Goal: Information Seeking & Learning: Understand process/instructions

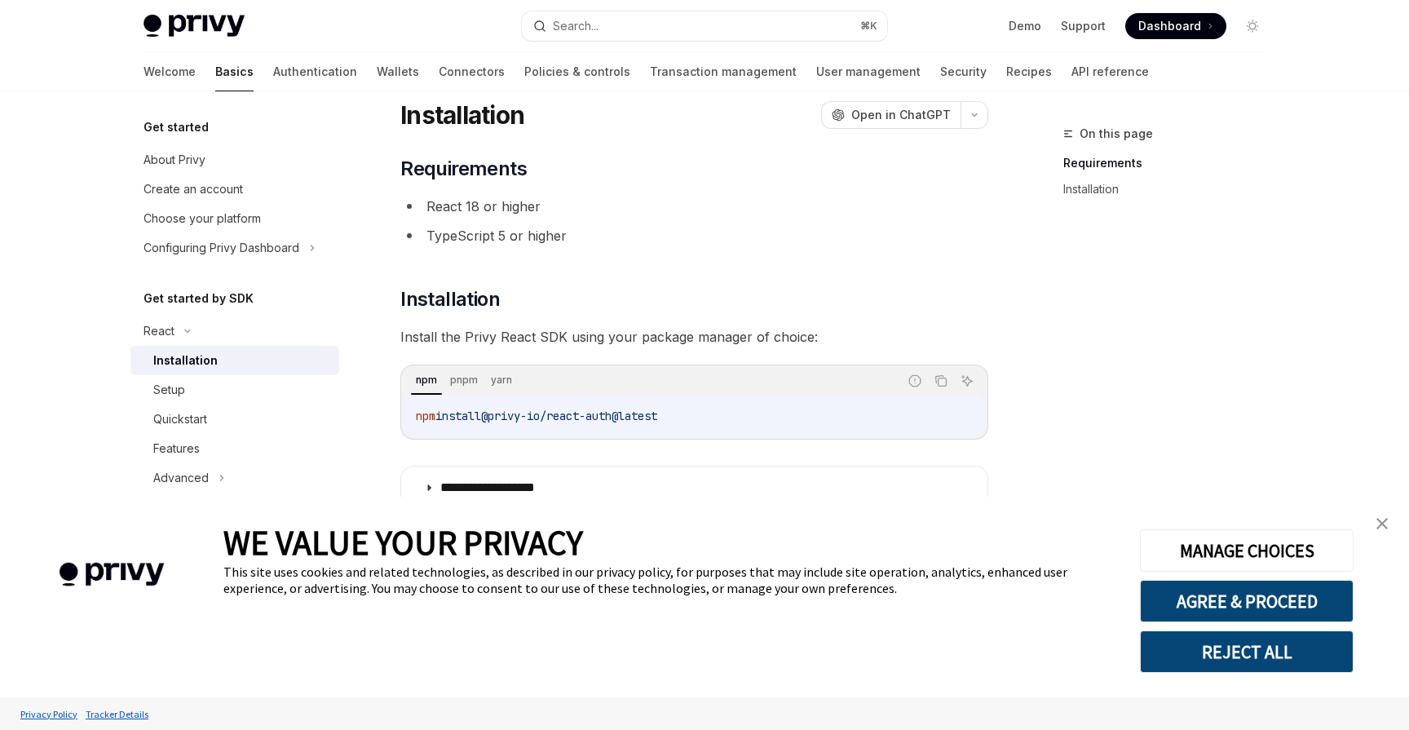
scroll to position [59, 0]
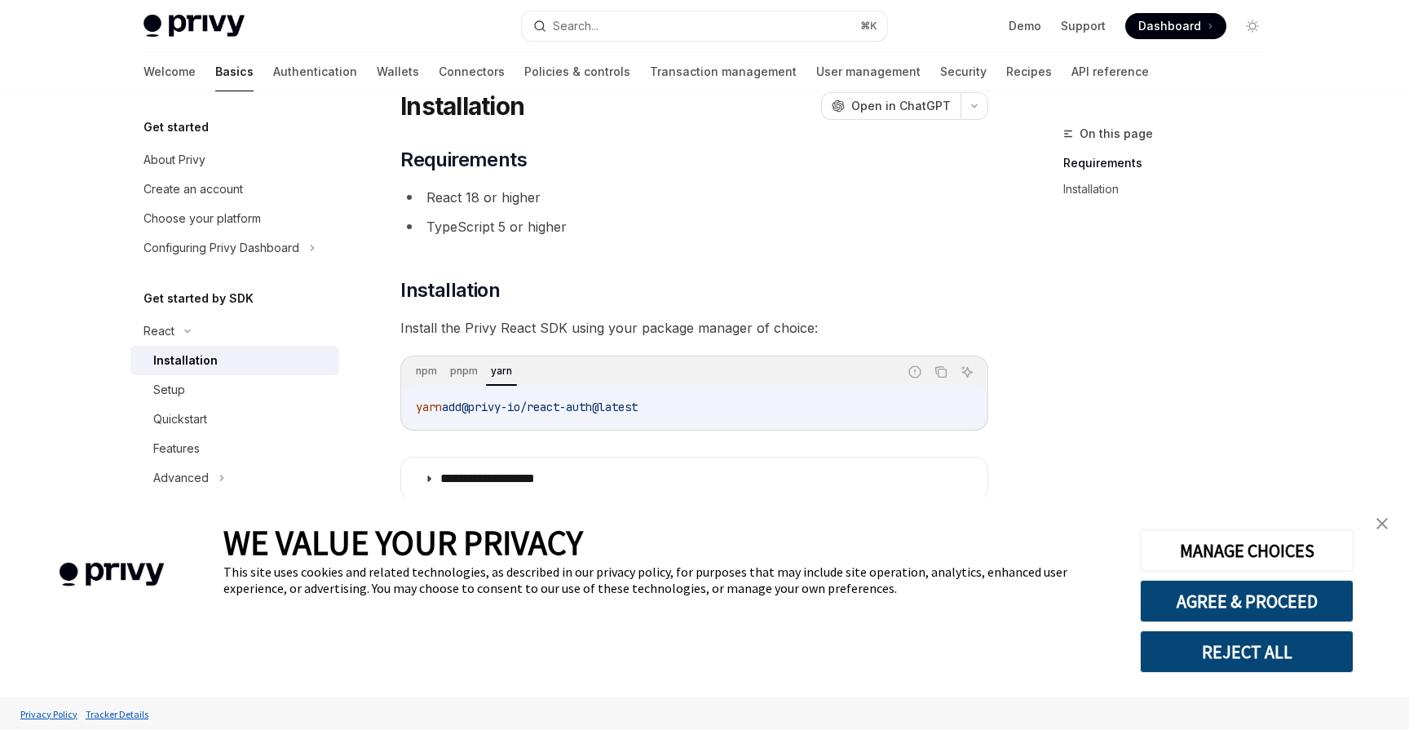
drag, startPoint x: 652, startPoint y: 409, endPoint x: 378, endPoint y: 414, distance: 274.1
click at [378, 414] on div "**********" at bounding box center [541, 414] width 900 height 699
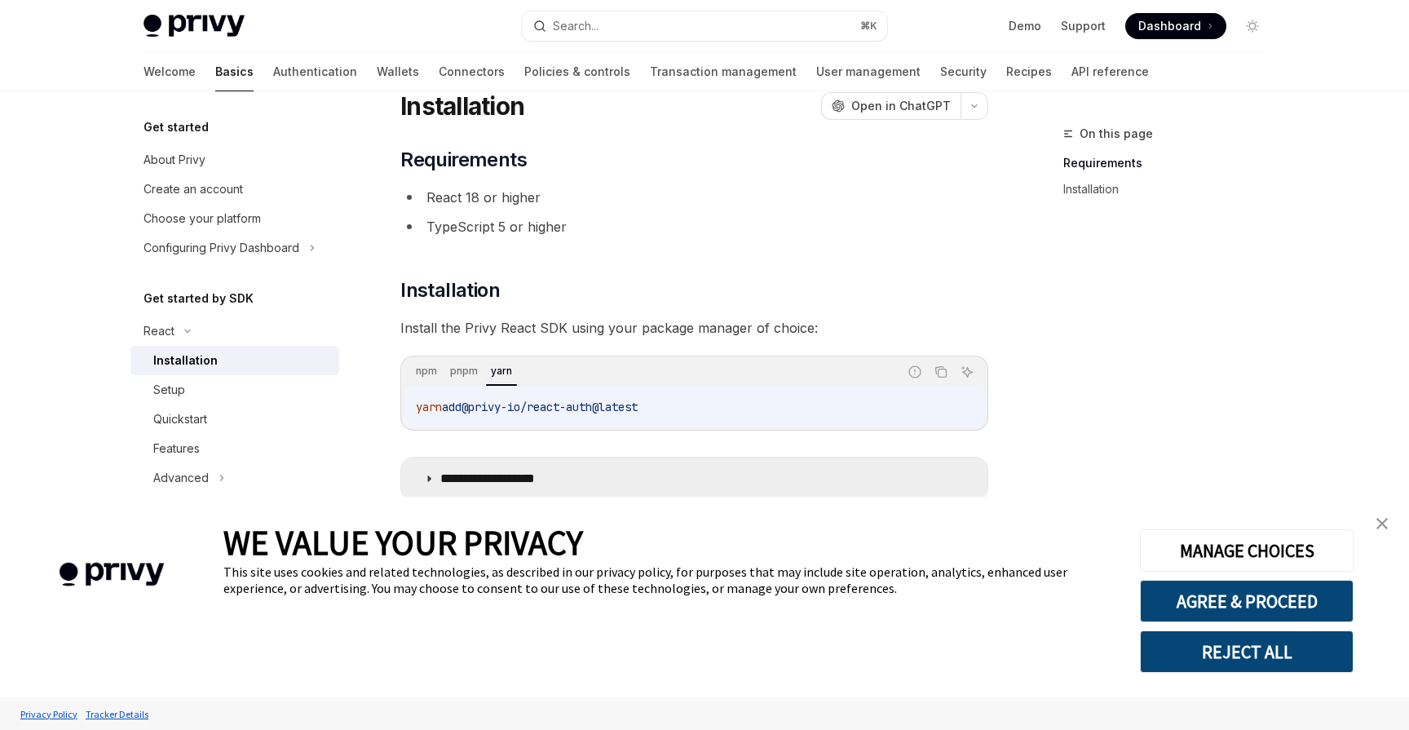
copy span "yarn add @privy-io/react-auth@latest"
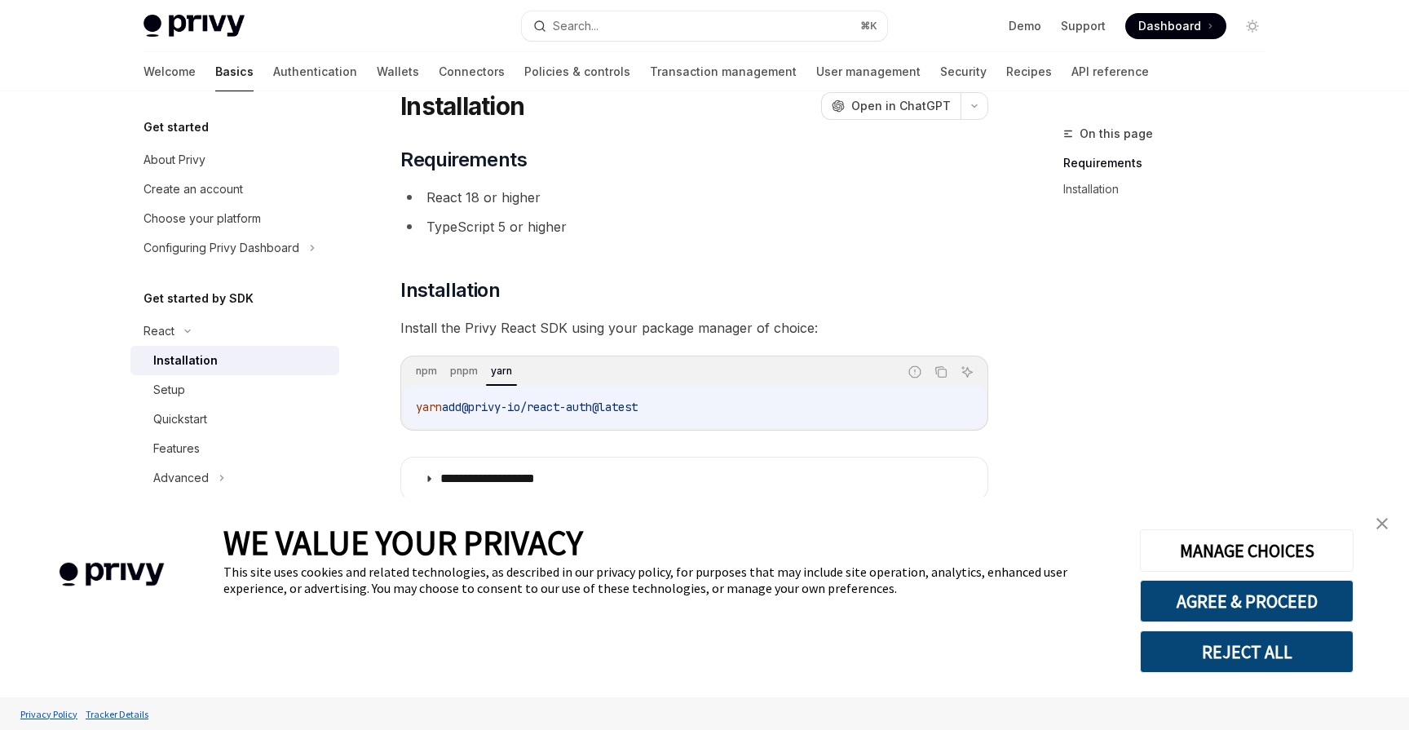
scroll to position [93, 0]
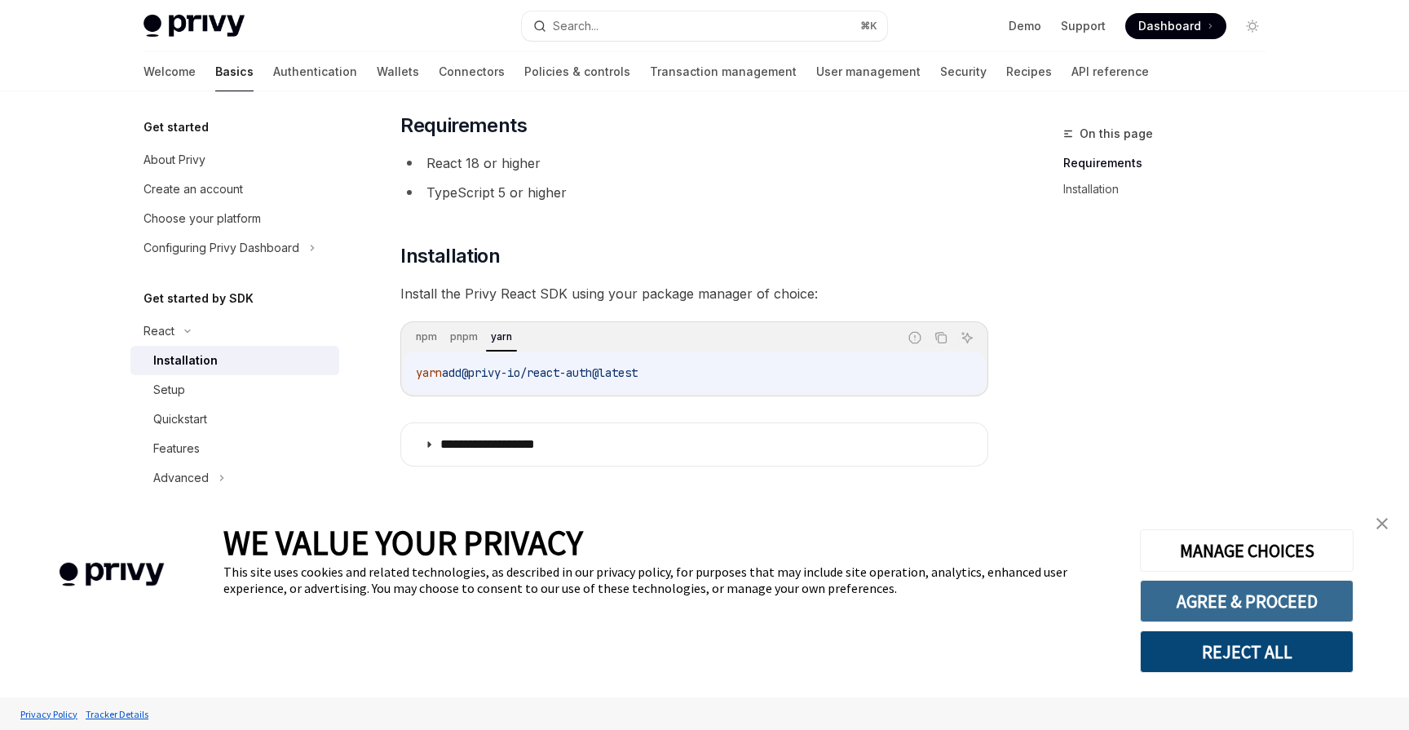
click at [1222, 600] on button "AGREE & PROCEED" at bounding box center [1247, 601] width 214 height 42
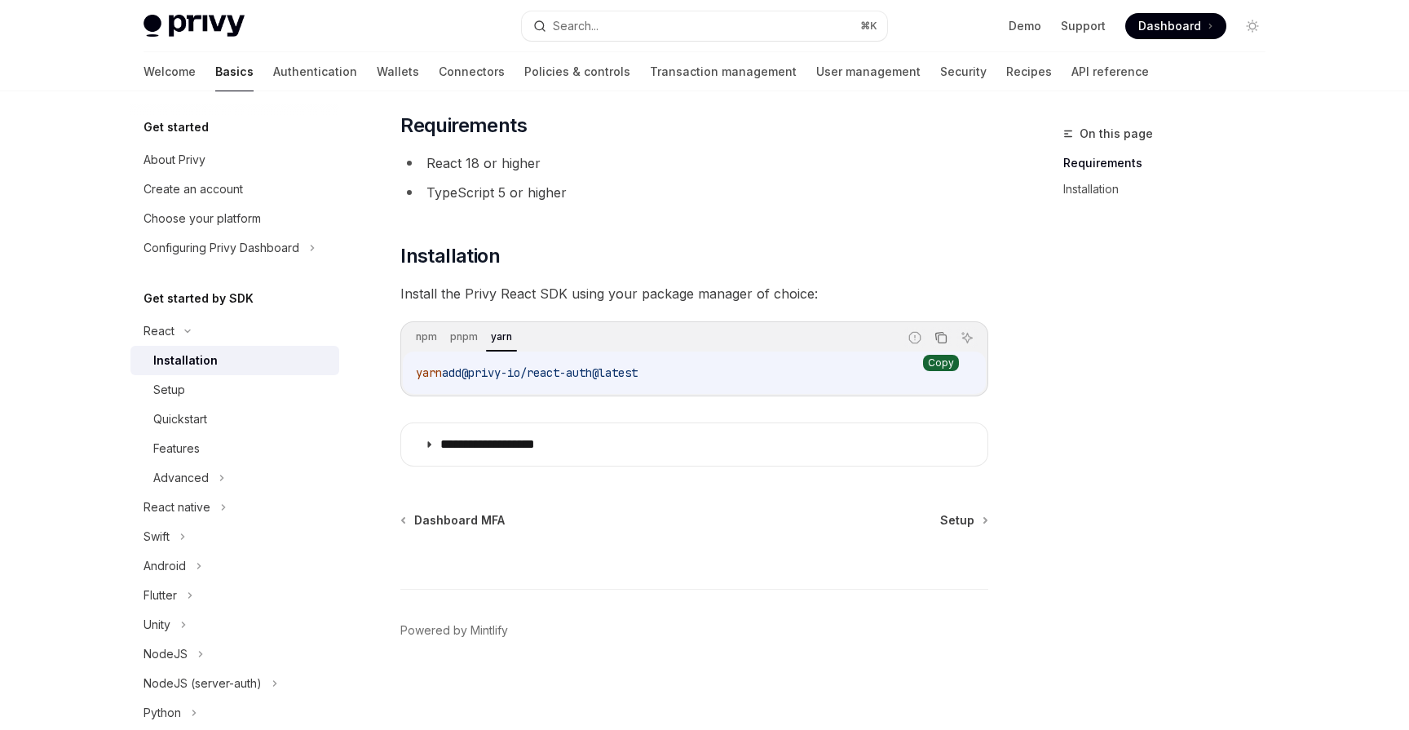
click at [934, 340] on button "Copy the contents from the code block" at bounding box center [941, 337] width 21 height 21
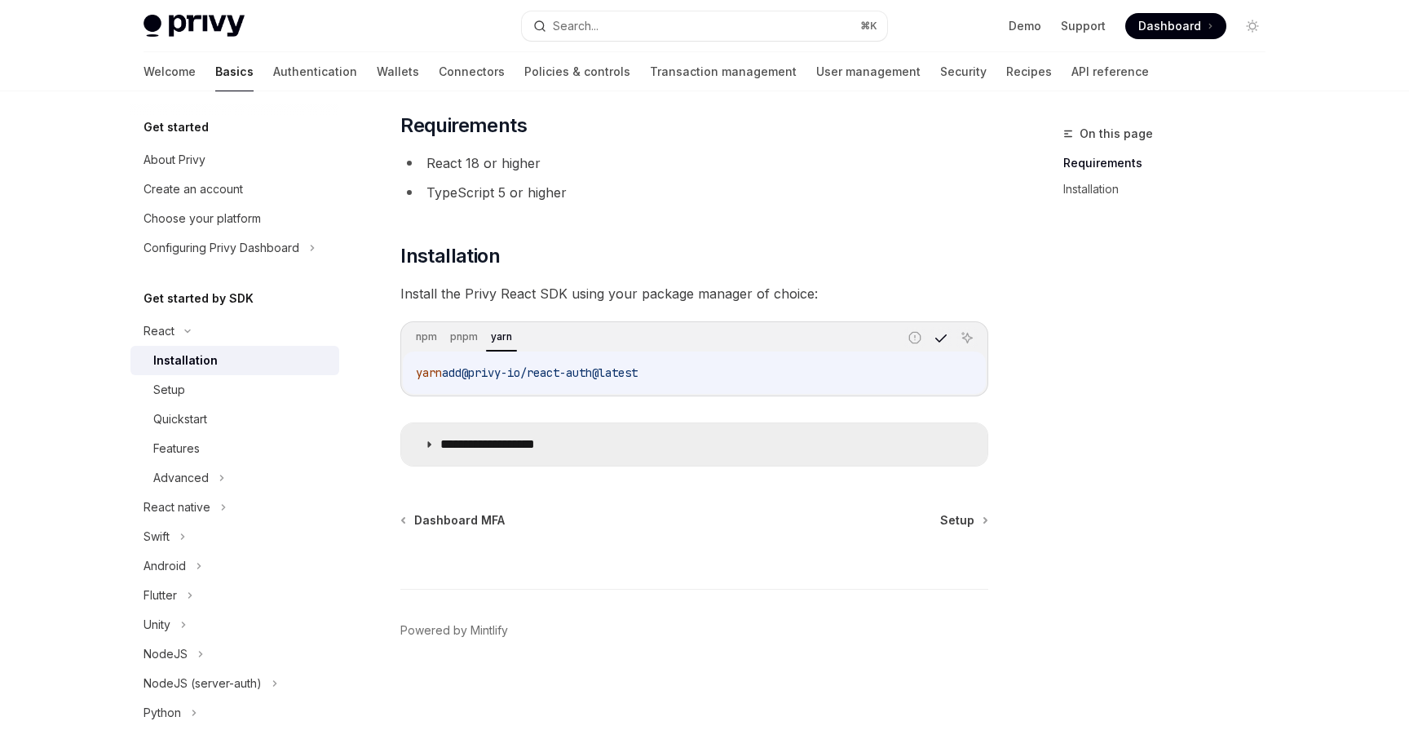
click at [442, 445] on p "**********" at bounding box center [507, 444] width 134 height 16
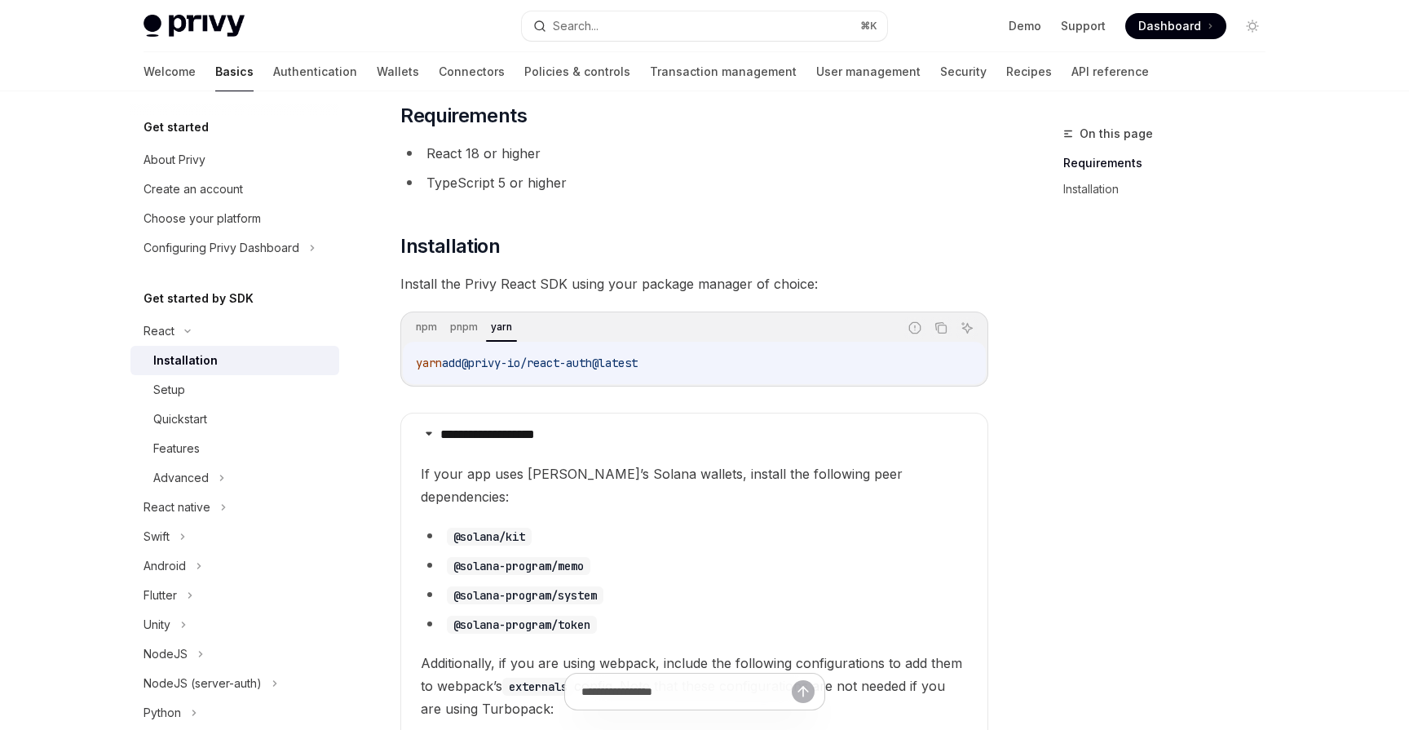
scroll to position [98, 0]
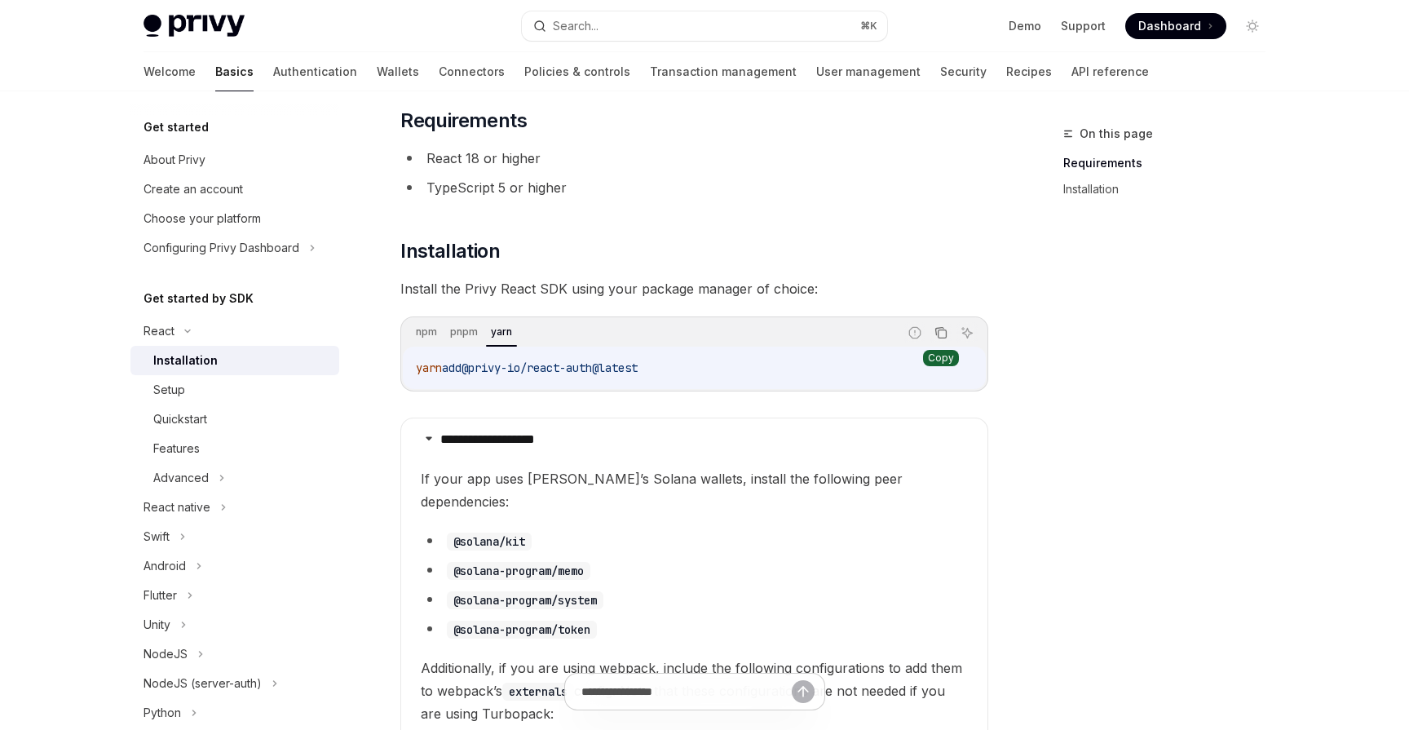
click at [941, 334] on icon "Copy the contents from the code block" at bounding box center [941, 332] width 13 height 13
click at [175, 389] on div "Setup" at bounding box center [169, 390] width 32 height 20
type textarea "*"
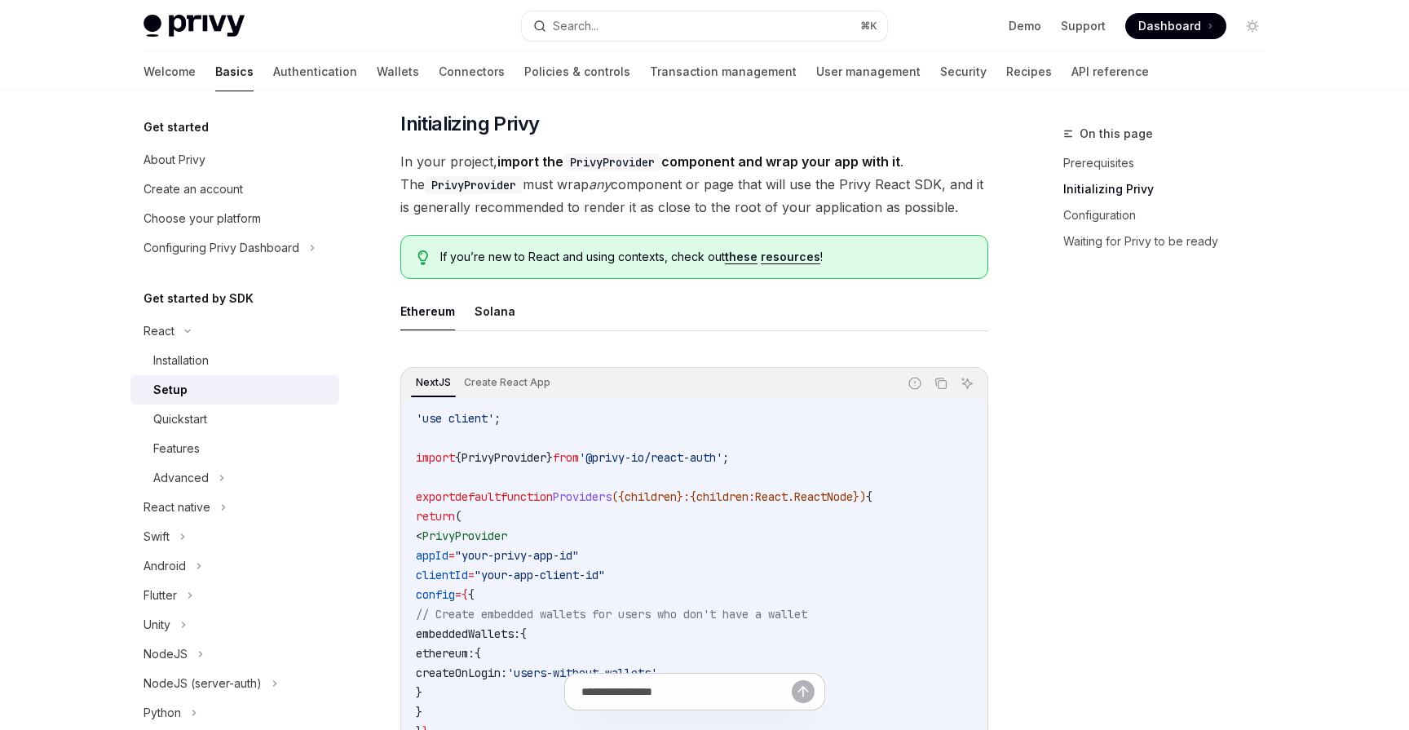
scroll to position [291, 0]
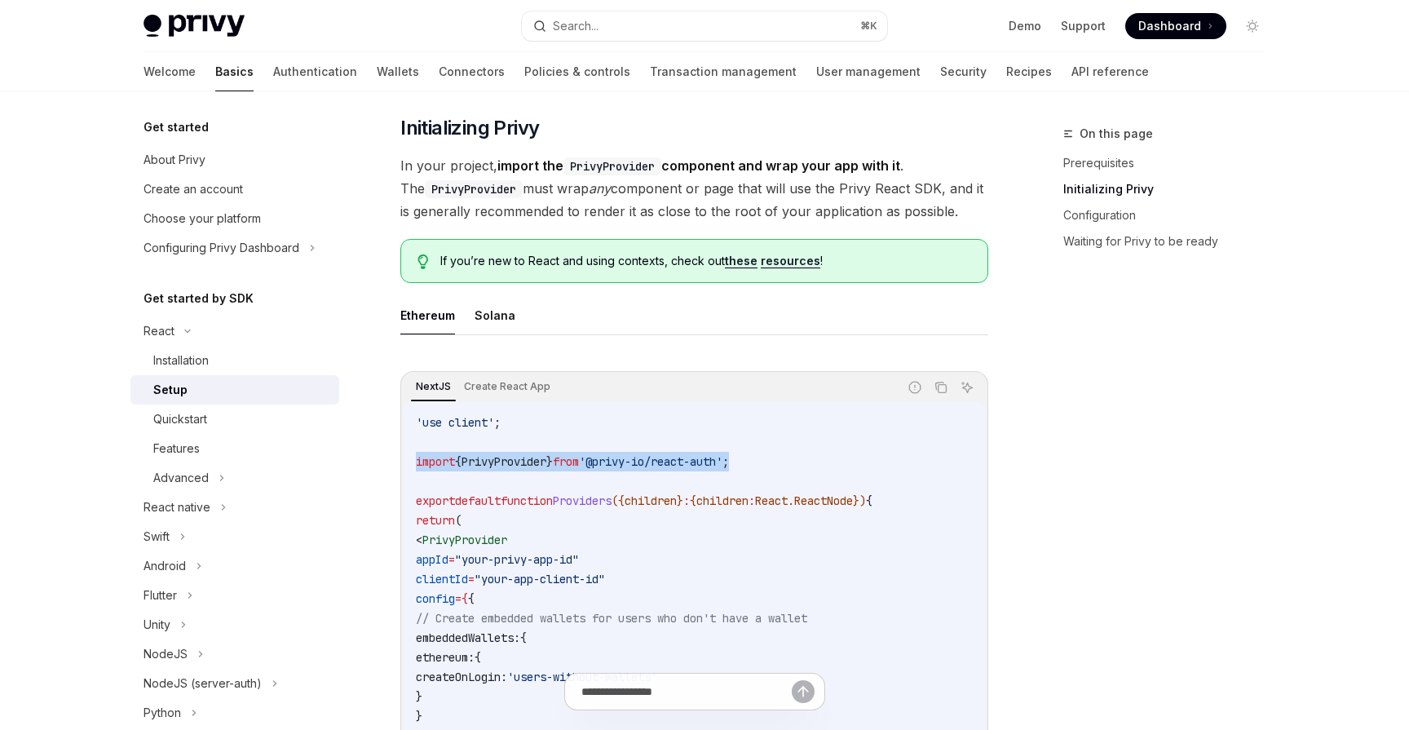
drag, startPoint x: 773, startPoint y: 461, endPoint x: 411, endPoint y: 471, distance: 362.3
click at [411, 471] on div "'use client' ; import { PrivyProvider } from '@privy-io/react-auth' ; export de…" at bounding box center [694, 628] width 583 height 454
copy span "import { PrivyProvider } from '@privy-io/react-auth' ;"
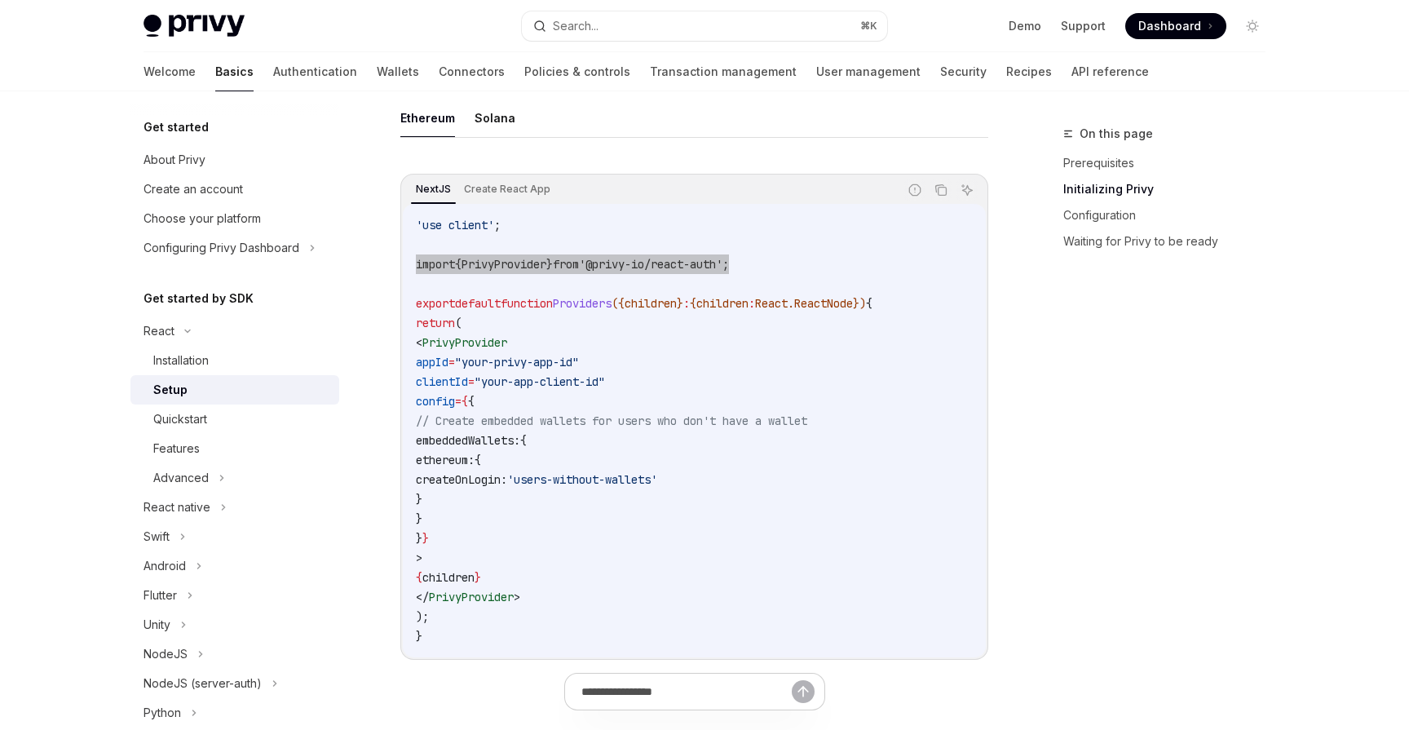
scroll to position [490, 0]
drag, startPoint x: 448, startPoint y: 557, endPoint x: 444, endPoint y: 347, distance: 210.5
click at [444, 347] on code "'use client' ; import { PrivyProvider } from '@privy-io/react-auth' ; export de…" at bounding box center [694, 429] width 557 height 431
copy code "< PrivyProvider appId = "your-privy-app-id" clientId = "your-app-client-id" con…"
click at [1194, 29] on span "Dashboard" at bounding box center [1170, 26] width 63 height 16
